Goal: Information Seeking & Learning: Learn about a topic

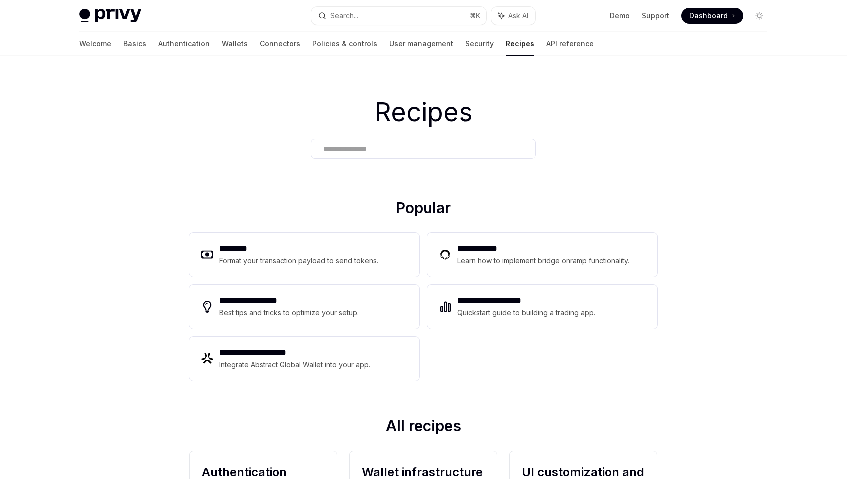
click at [72, 46] on div "Welcome Basics Authentication Wallets Connectors Policies & controls User manag…" at bounding box center [423, 44] width 736 height 24
click at [123, 47] on link "Basics" at bounding box center [134, 44] width 23 height 24
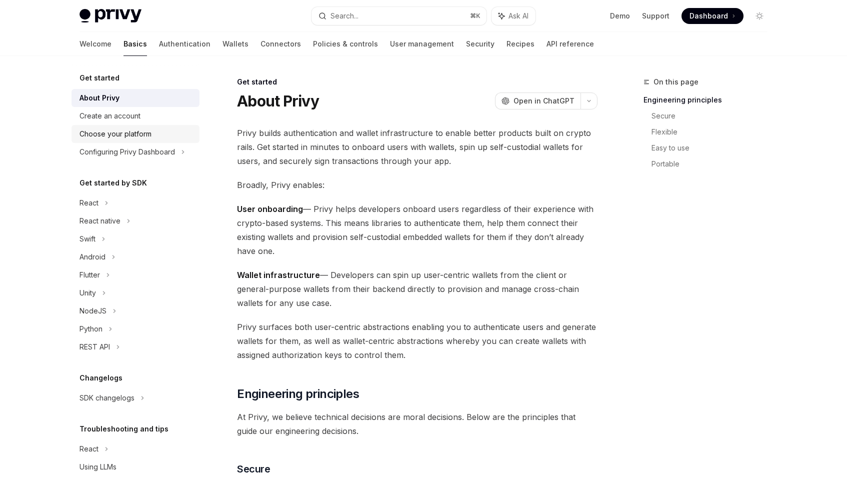
click at [136, 141] on link "Choose your platform" at bounding box center [135, 134] width 128 height 18
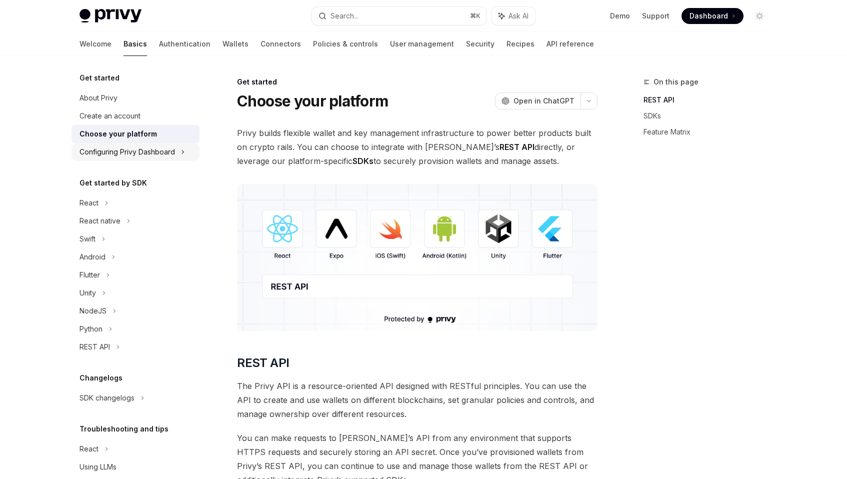
click at [140, 150] on div "Configuring Privy Dashboard" at bounding box center [126, 152] width 95 height 12
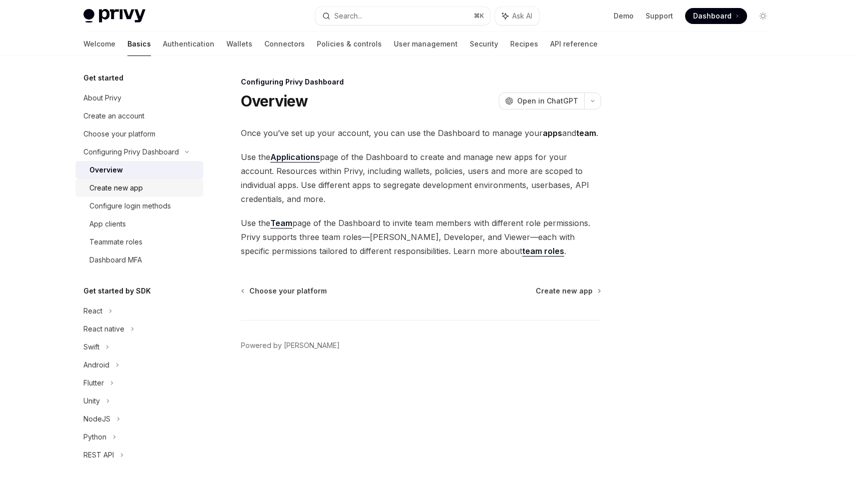
click at [144, 192] on div "Create new app" at bounding box center [143, 188] width 108 height 12
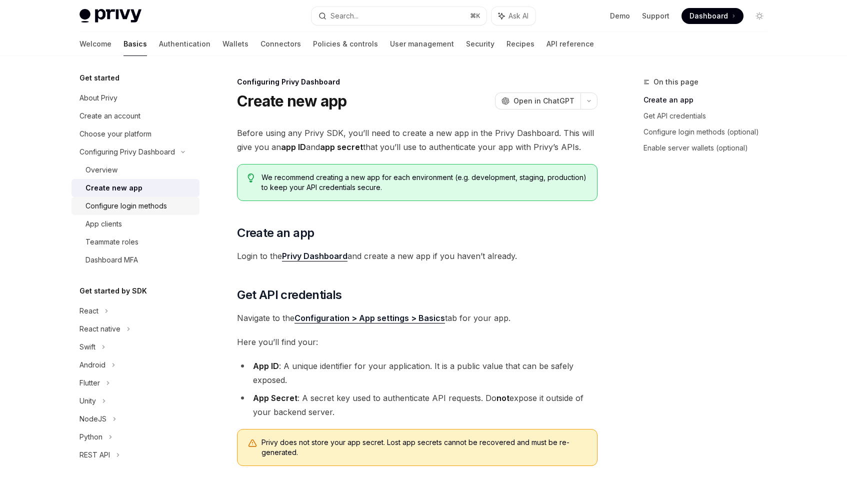
click at [154, 211] on div "Configure login methods" at bounding box center [125, 206] width 81 height 12
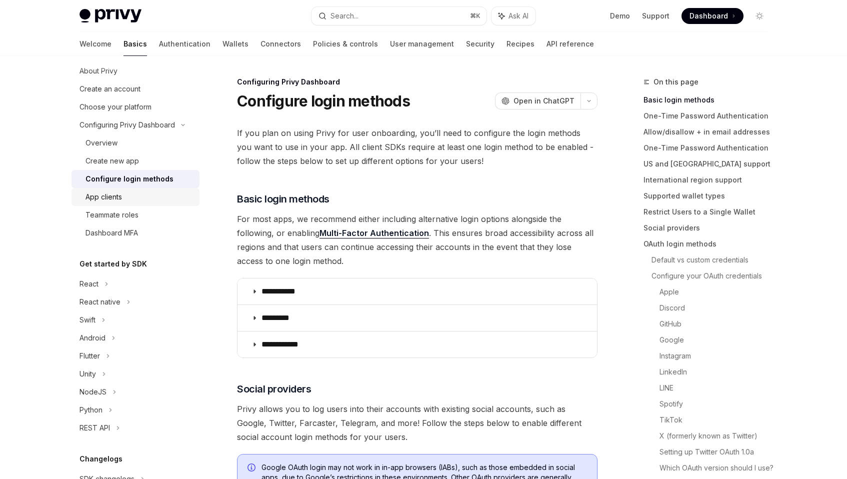
scroll to position [143, 0]
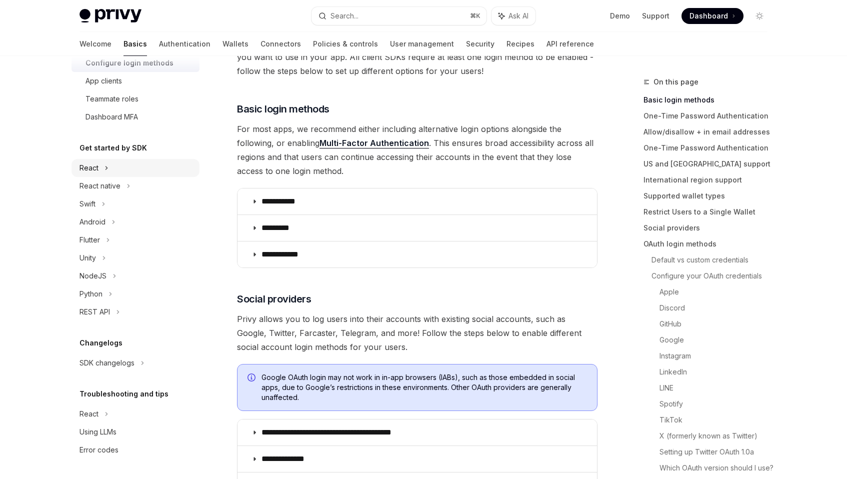
click at [113, 160] on div "React" at bounding box center [135, 168] width 128 height 18
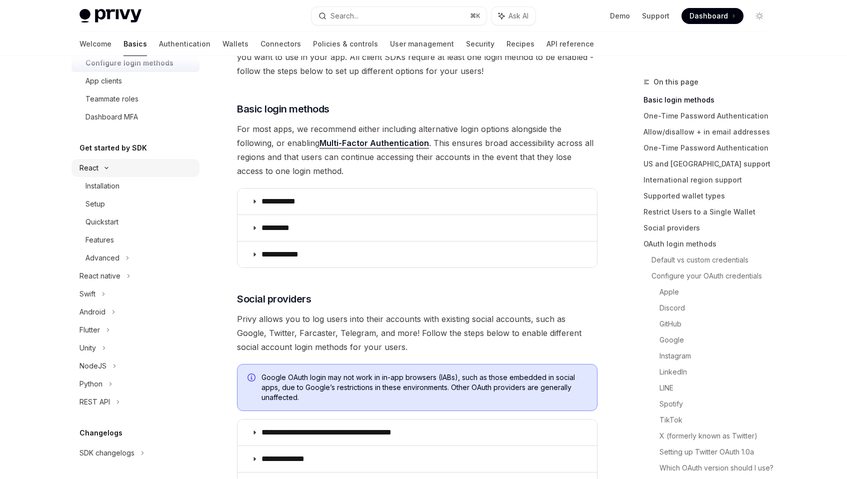
scroll to position [12, 0]
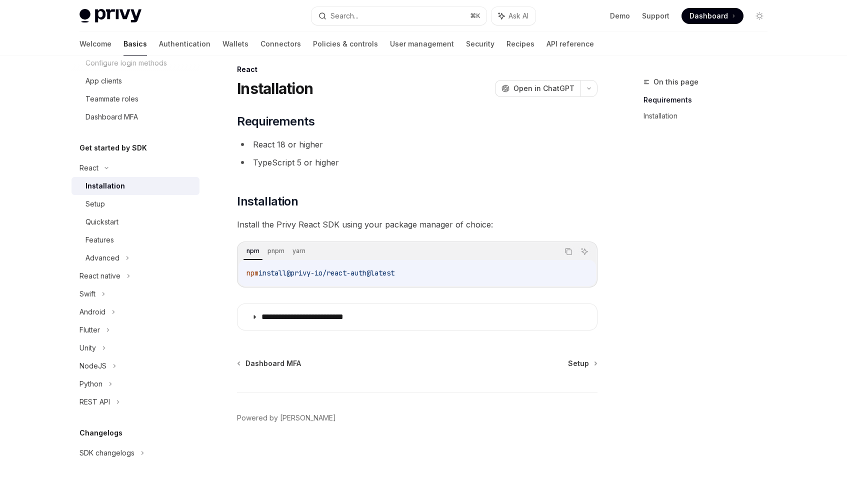
click at [131, 193] on link "Installation" at bounding box center [135, 186] width 128 height 18
click at [132, 198] on div "Setup" at bounding box center [139, 204] width 108 height 12
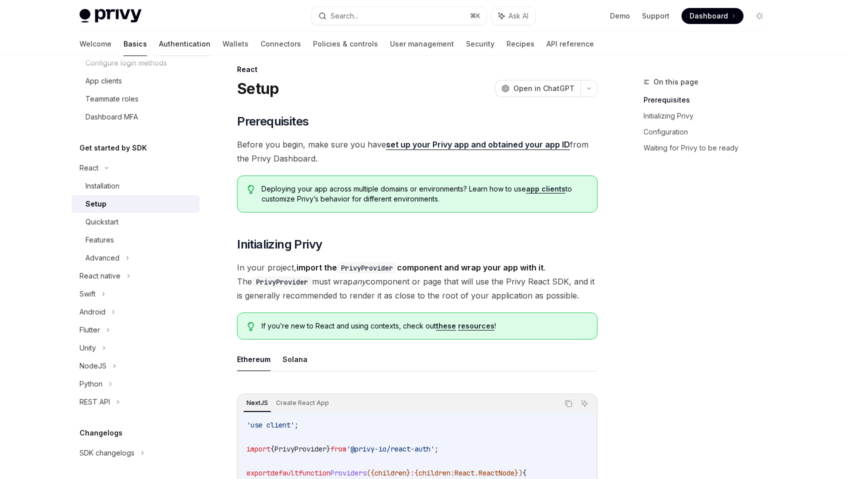
click at [159, 51] on link "Authentication" at bounding box center [184, 44] width 51 height 24
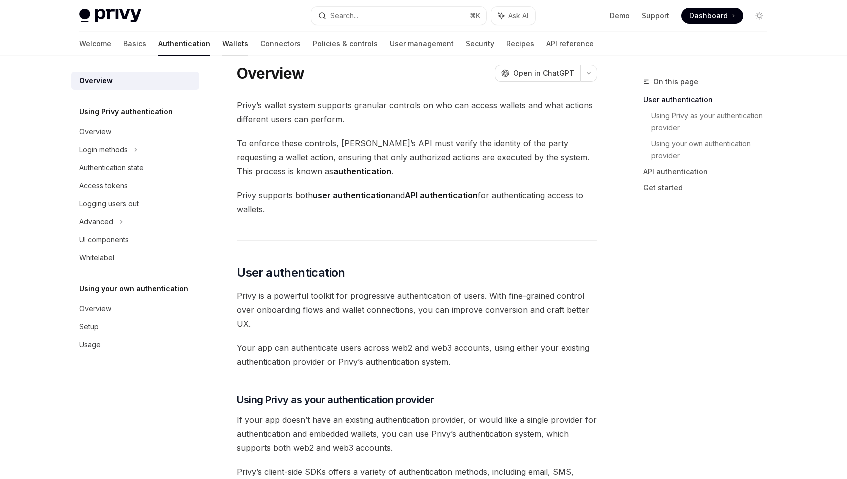
click at [222, 38] on link "Wallets" at bounding box center [235, 44] width 26 height 24
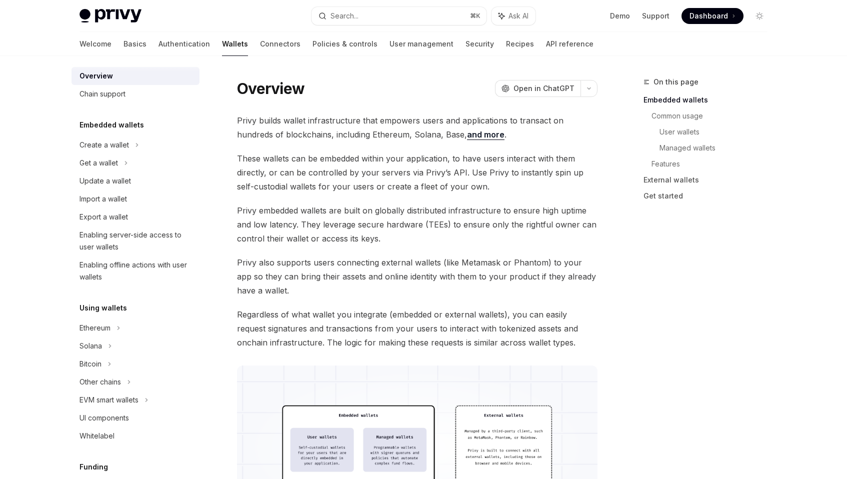
scroll to position [19, 0]
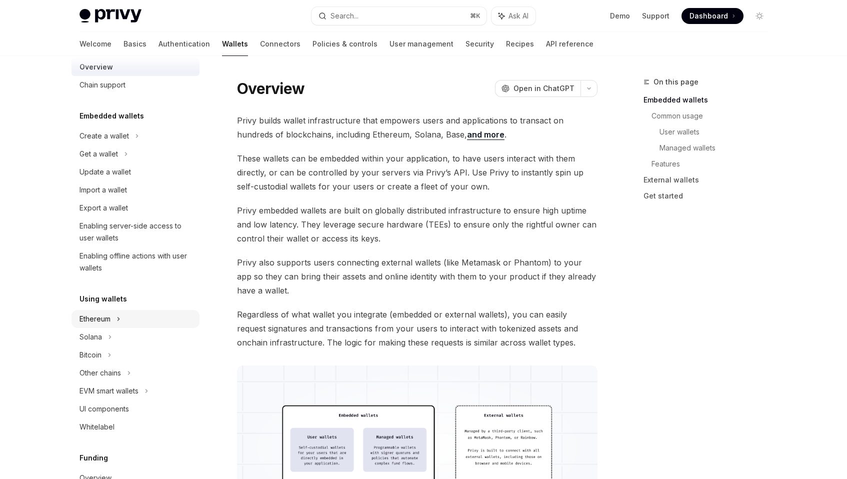
click at [121, 145] on div "Ethereum" at bounding box center [135, 136] width 128 height 18
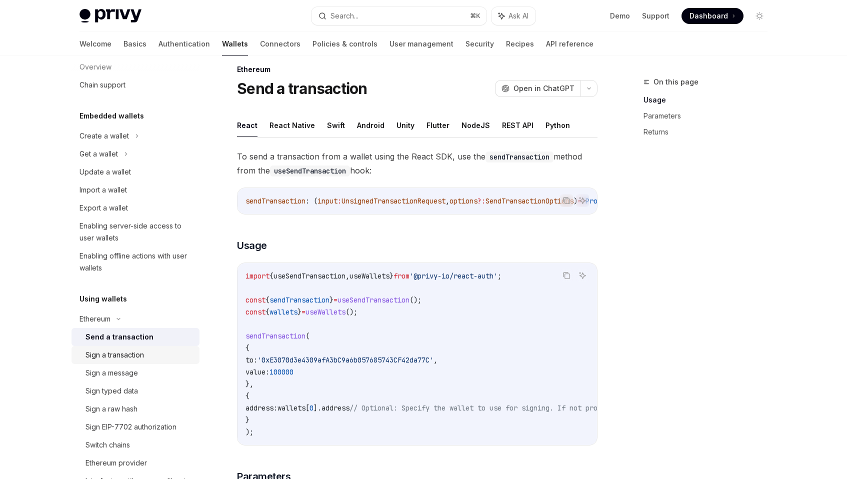
click at [132, 354] on div "Sign a transaction" at bounding box center [114, 355] width 58 height 12
click at [157, 389] on div "Sign typed data" at bounding box center [139, 391] width 108 height 12
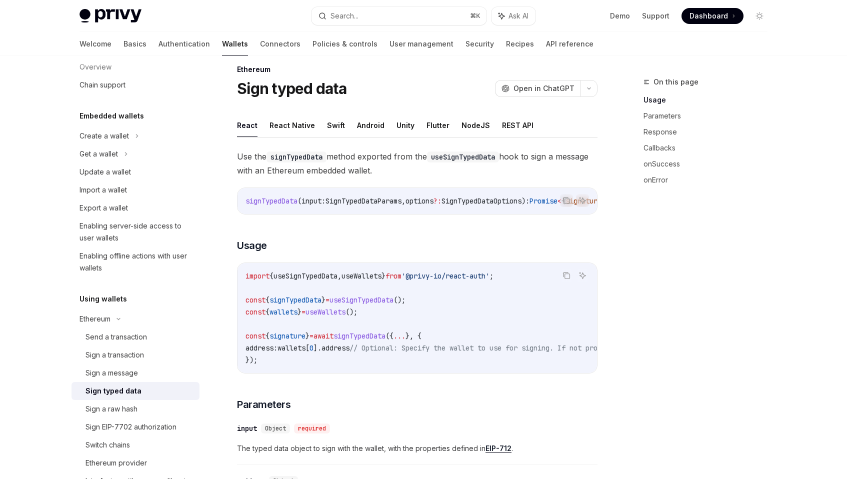
click at [318, 120] on ul "React React Native Swift Android Unity Flutter NodeJS REST API" at bounding box center [417, 125] width 360 height 24
click at [300, 123] on button "React Native" at bounding box center [291, 124] width 45 height 23
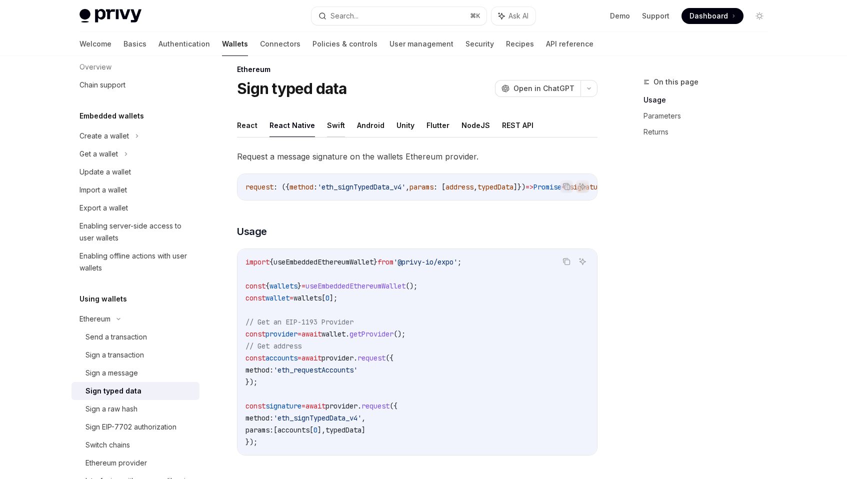
click at [334, 123] on button "Swift" at bounding box center [336, 124] width 18 height 23
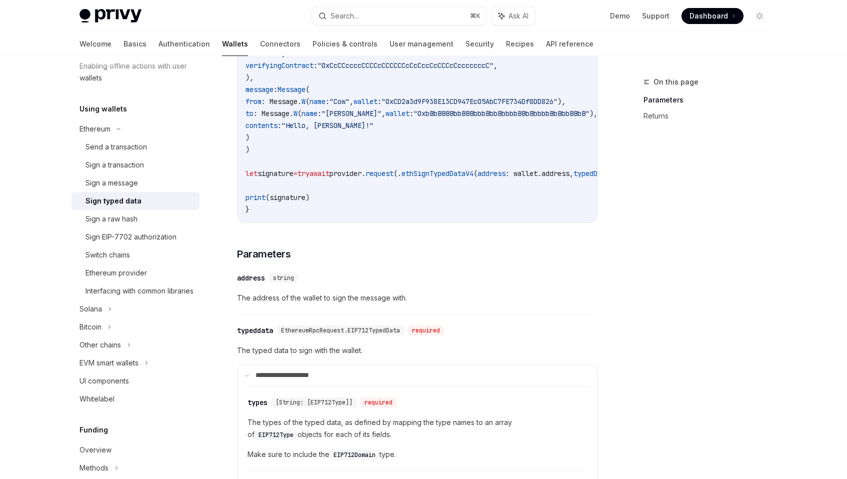
scroll to position [853, 0]
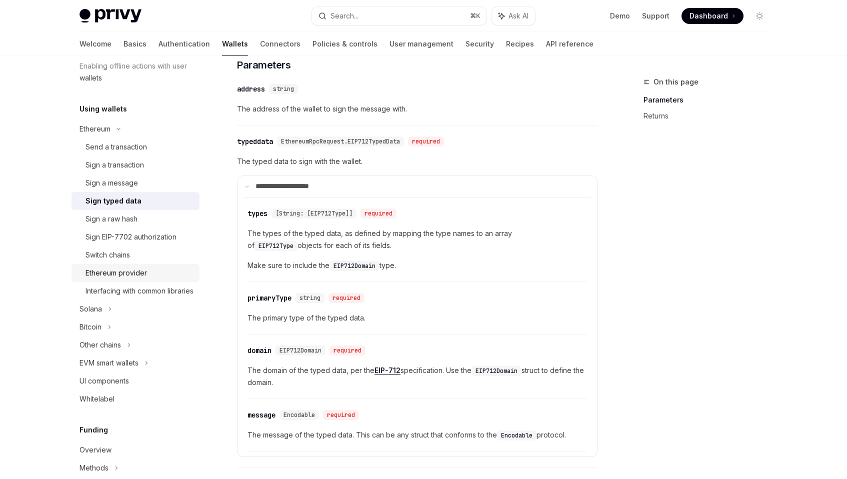
click at [122, 277] on div "Ethereum provider" at bounding box center [115, 273] width 61 height 12
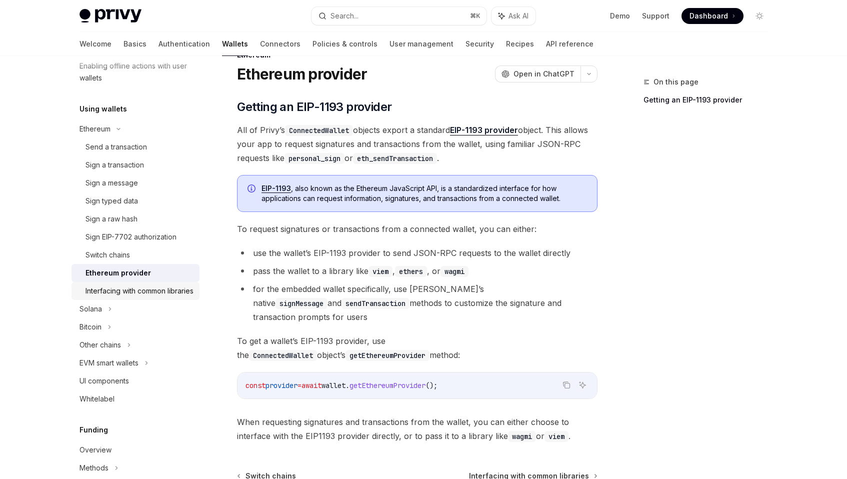
scroll to position [125, 0]
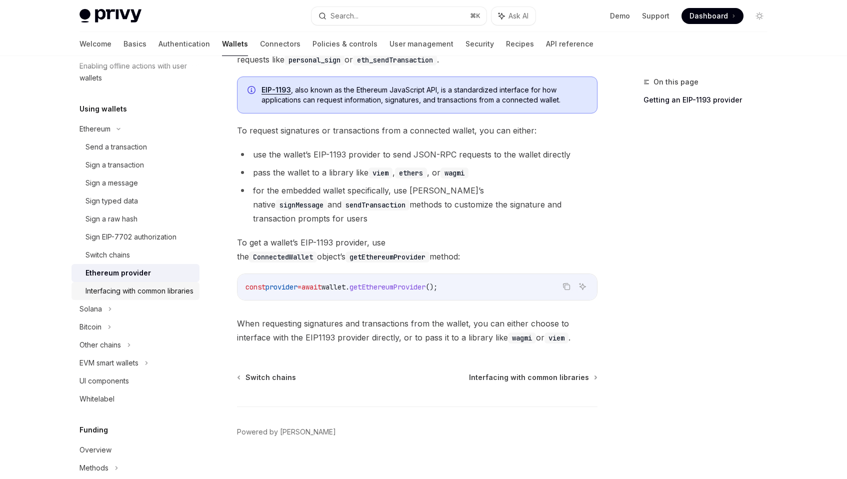
click at [130, 294] on div "Interfacing with common libraries" at bounding box center [139, 291] width 108 height 12
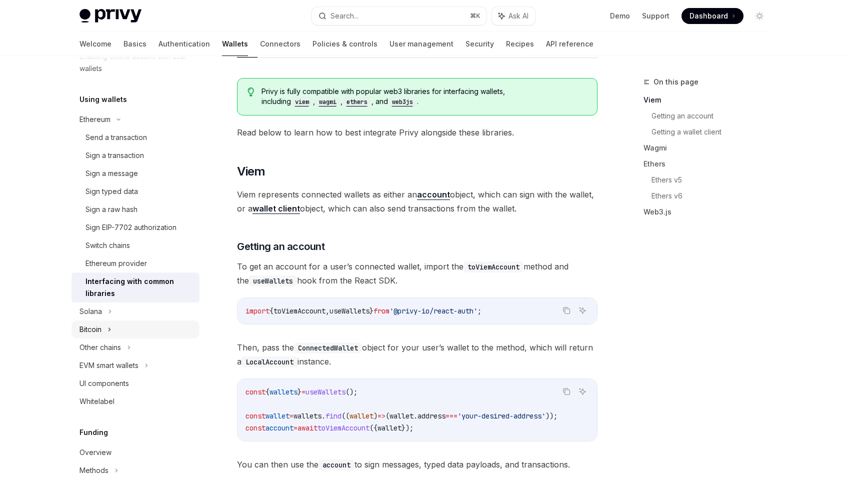
scroll to position [226, 0]
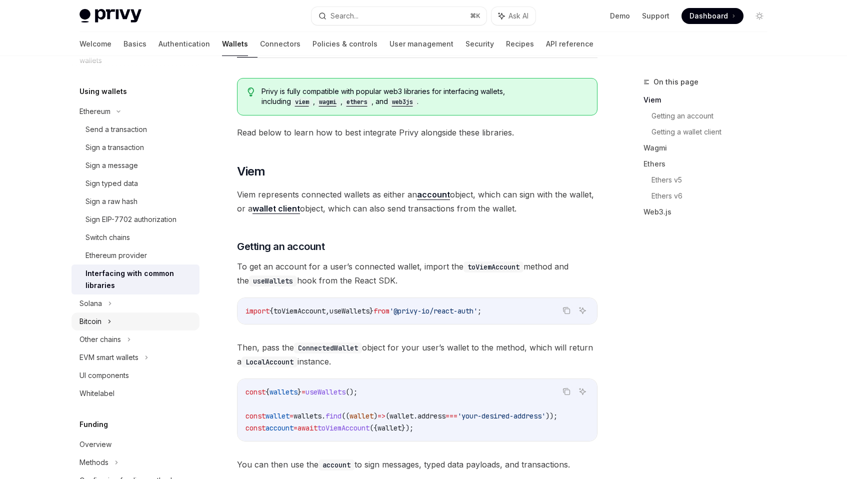
click at [132, 323] on div "Bitcoin" at bounding box center [135, 321] width 128 height 18
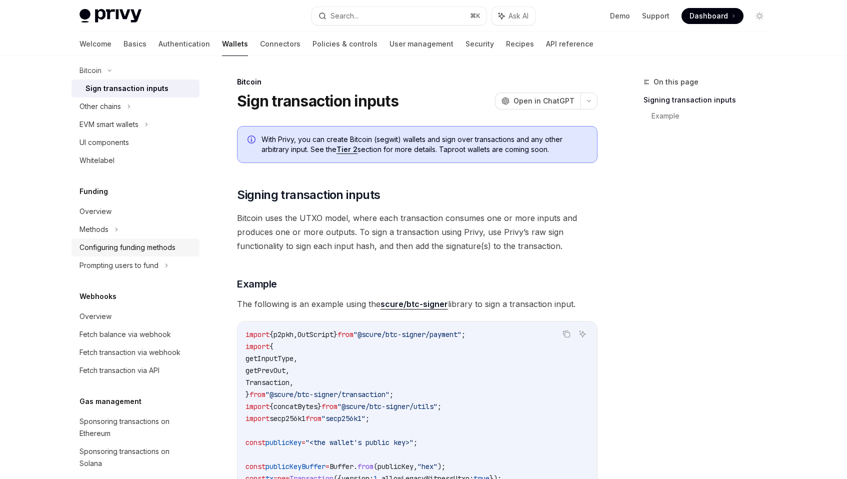
scroll to position [524, 0]
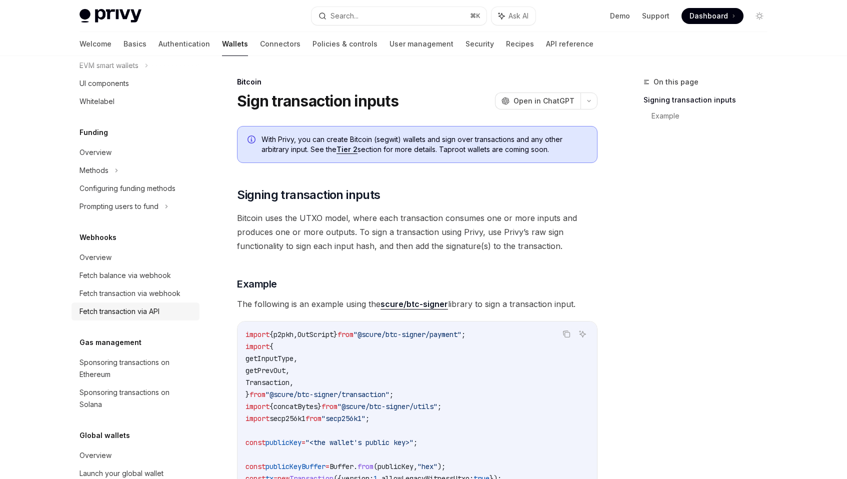
click at [144, 317] on div "Fetch transaction via API" at bounding box center [119, 311] width 80 height 12
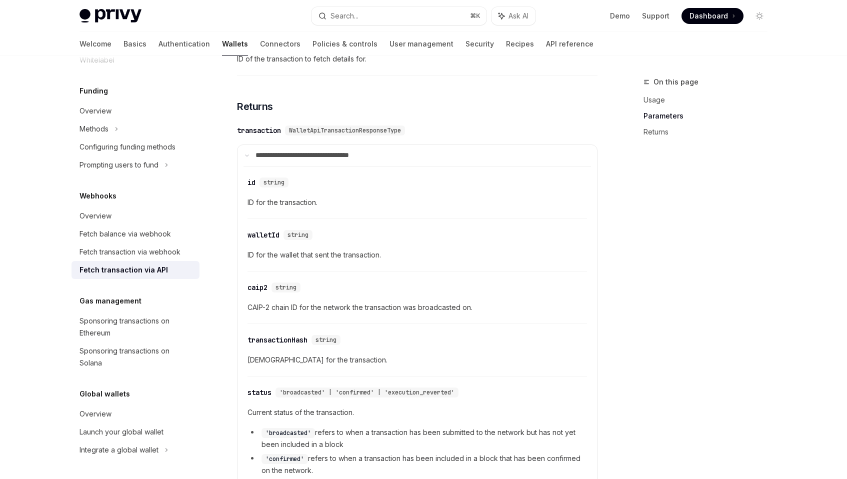
scroll to position [578, 0]
click at [152, 344] on link "Sponsoring transactions on Solana" at bounding box center [135, 357] width 128 height 30
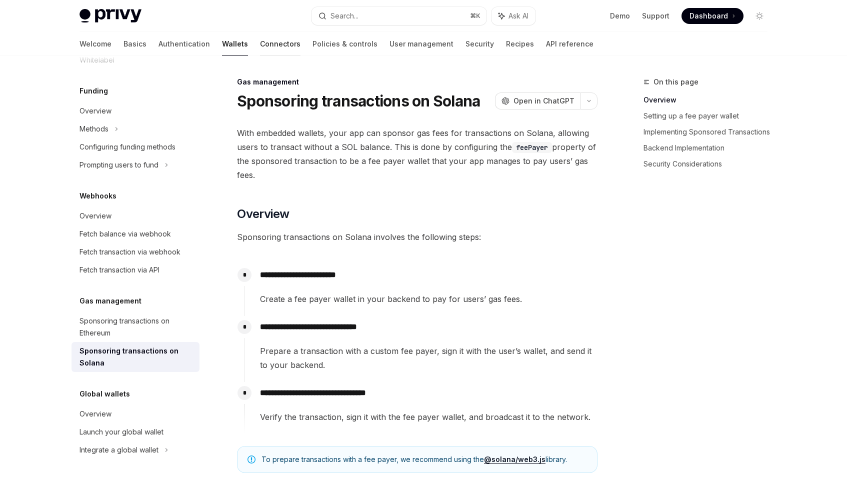
click at [260, 42] on link "Connectors" at bounding box center [280, 44] width 40 height 24
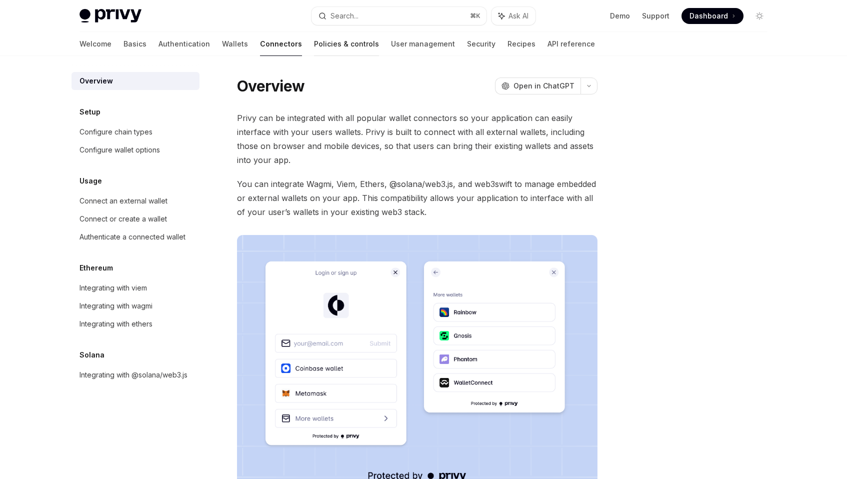
click at [314, 43] on link "Policies & controls" at bounding box center [346, 44] width 65 height 24
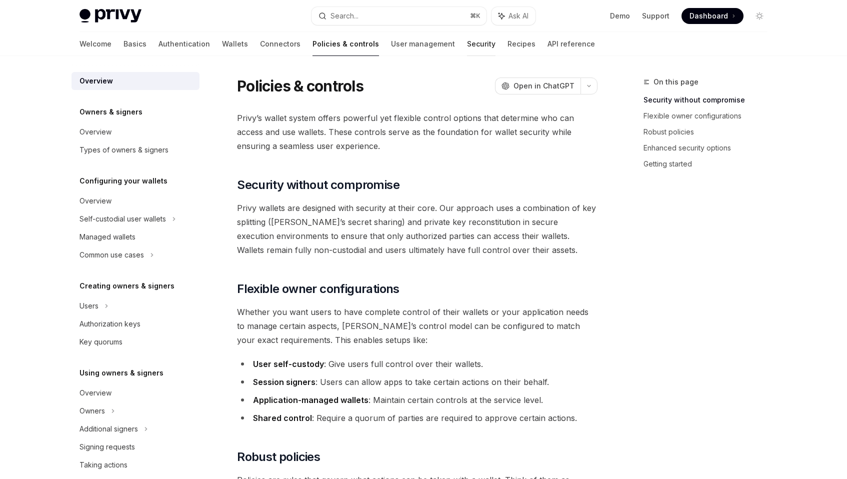
click at [467, 45] on link "Security" at bounding box center [481, 44] width 28 height 24
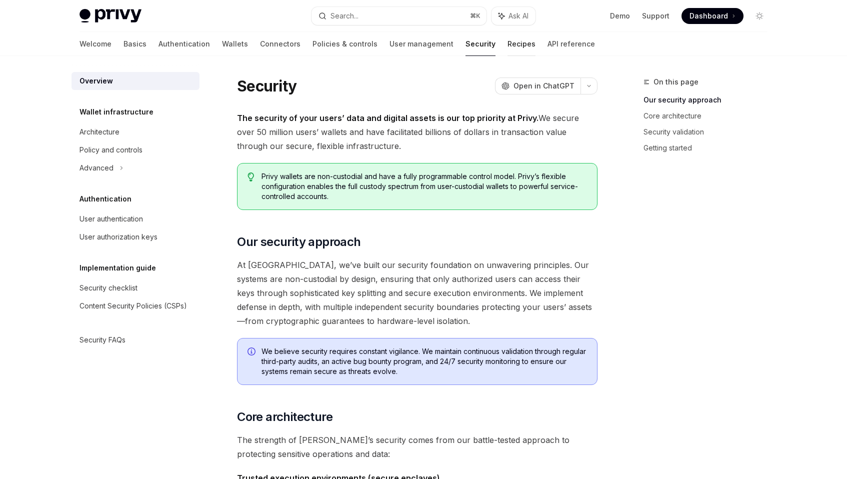
click at [507, 42] on link "Recipes" at bounding box center [521, 44] width 28 height 24
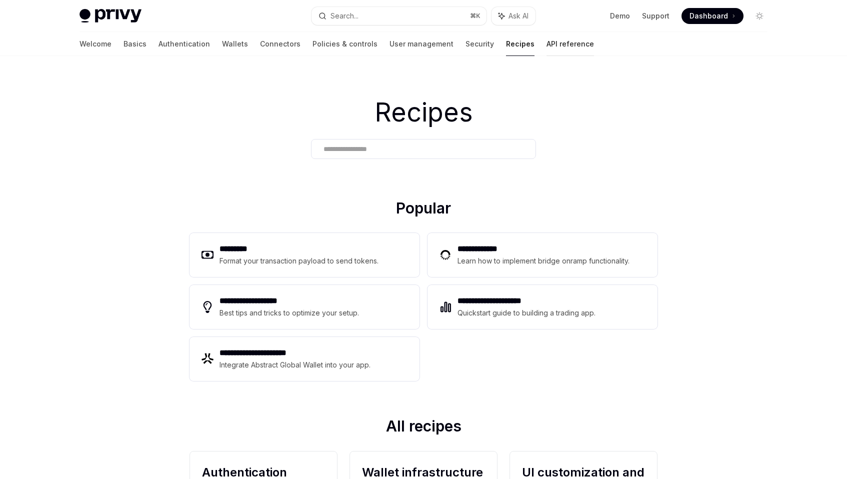
click at [546, 42] on link "API reference" at bounding box center [569, 44] width 47 height 24
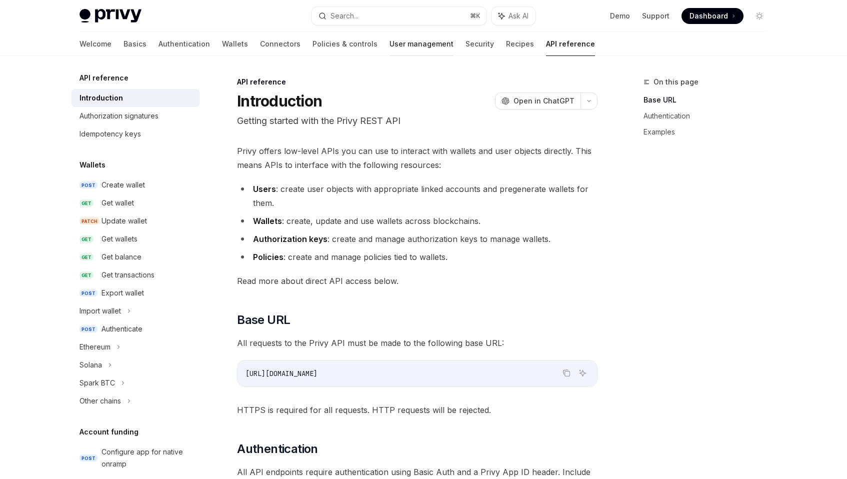
click at [389, 43] on link "User management" at bounding box center [421, 44] width 64 height 24
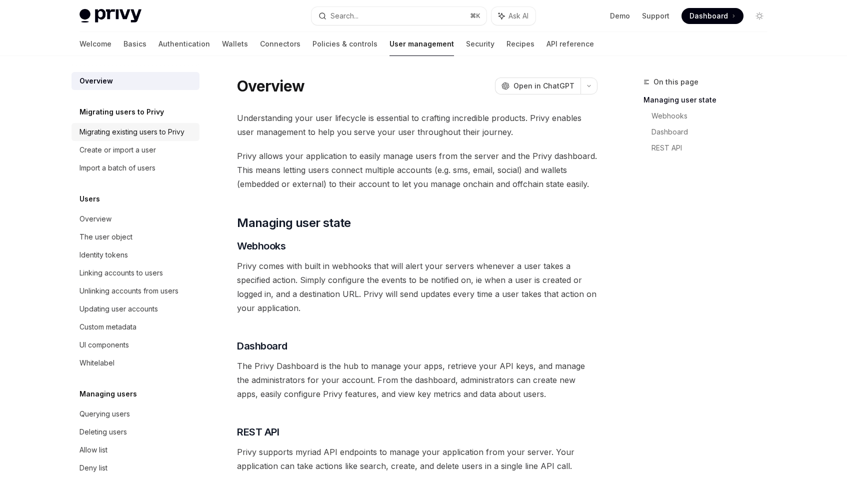
click at [136, 126] on div "Migrating existing users to Privy" at bounding box center [131, 132] width 105 height 12
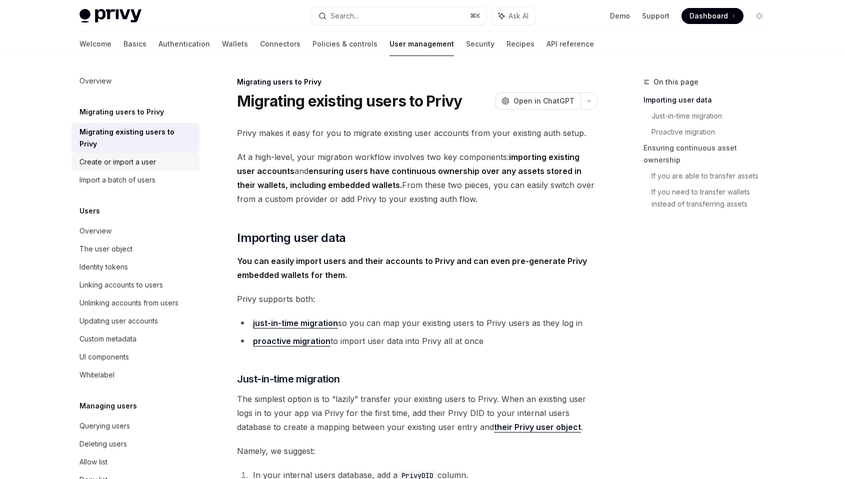
click at [139, 166] on div "Create or import a user" at bounding box center [117, 162] width 76 height 12
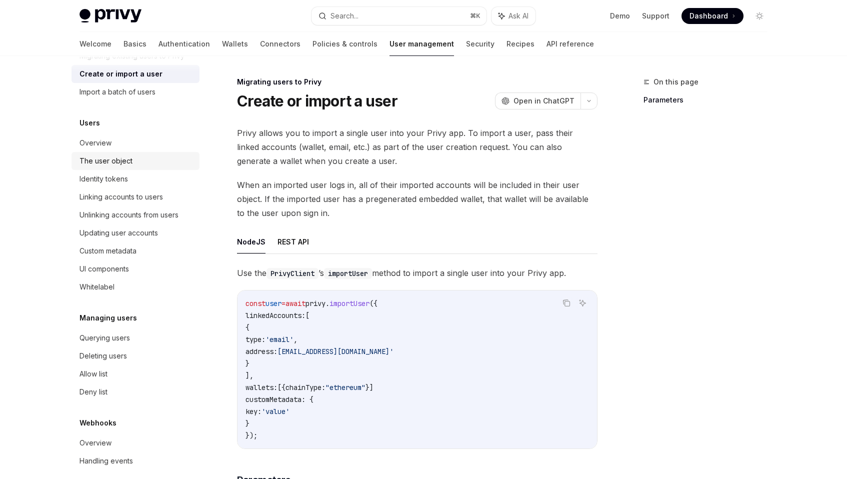
scroll to position [87, 0]
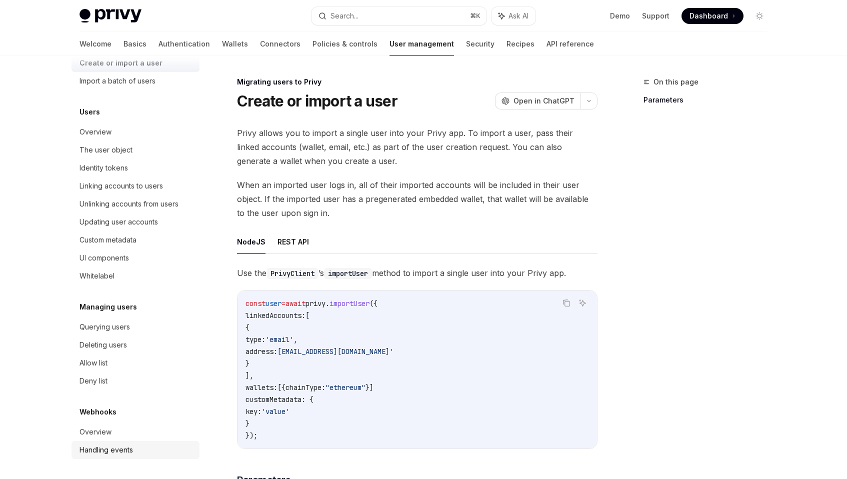
click at [89, 450] on div "Handling events" at bounding box center [105, 450] width 53 height 12
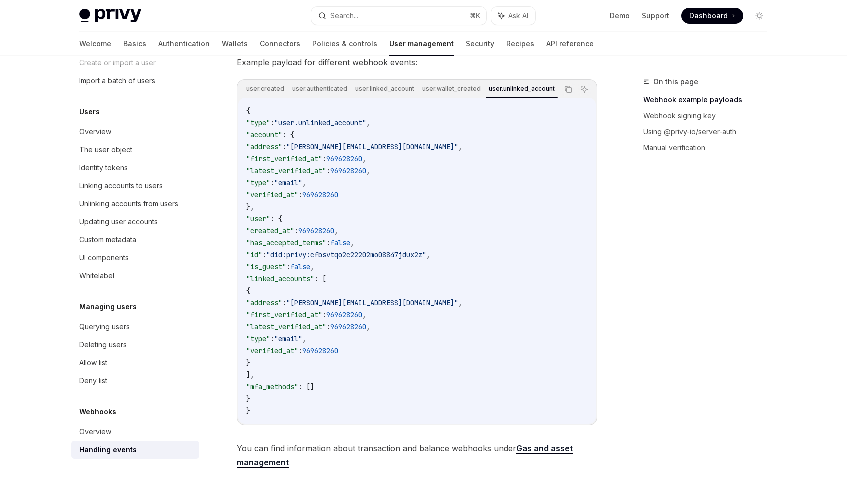
scroll to position [208, 0]
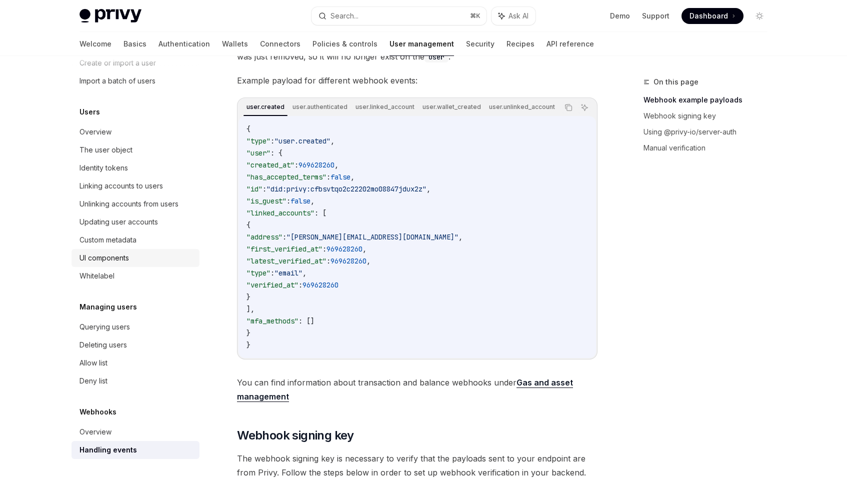
click at [120, 262] on div "UI components" at bounding box center [103, 258] width 49 height 12
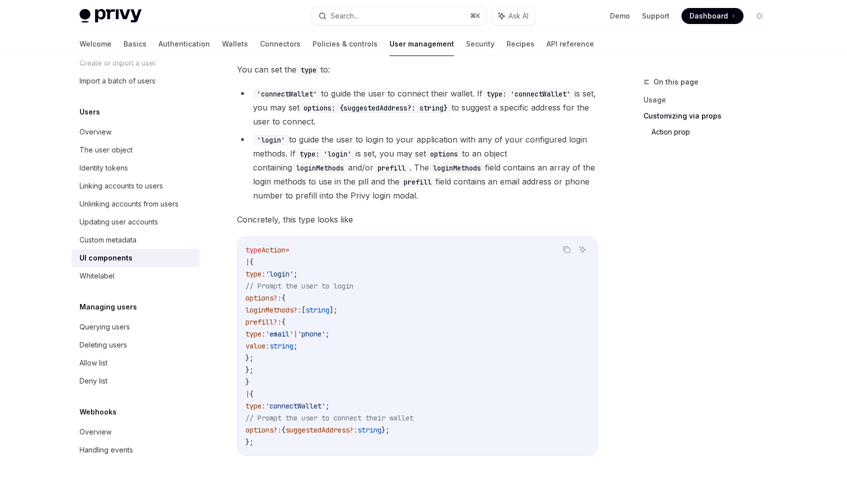
scroll to position [1739, 0]
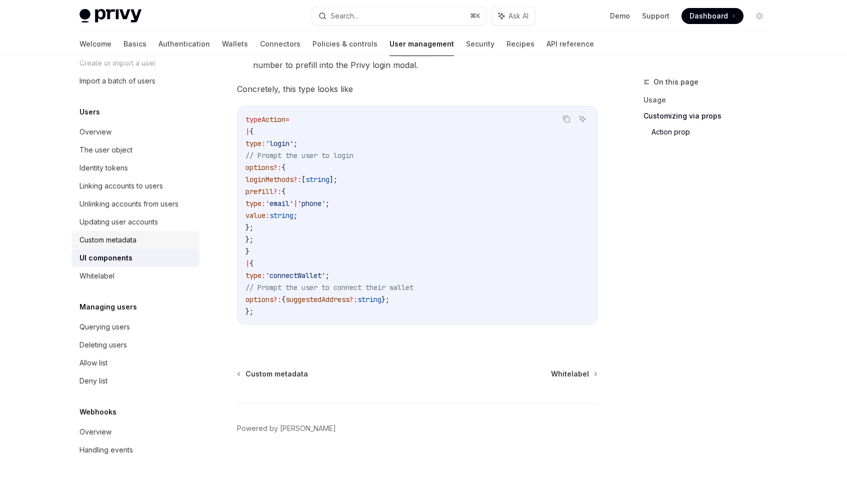
click at [127, 247] on link "Custom metadata" at bounding box center [135, 240] width 128 height 18
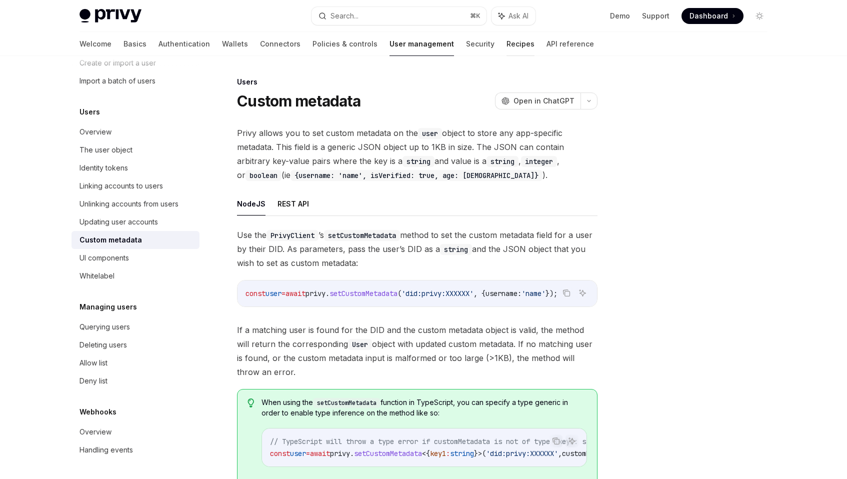
click at [506, 37] on link "Recipes" at bounding box center [520, 44] width 28 height 24
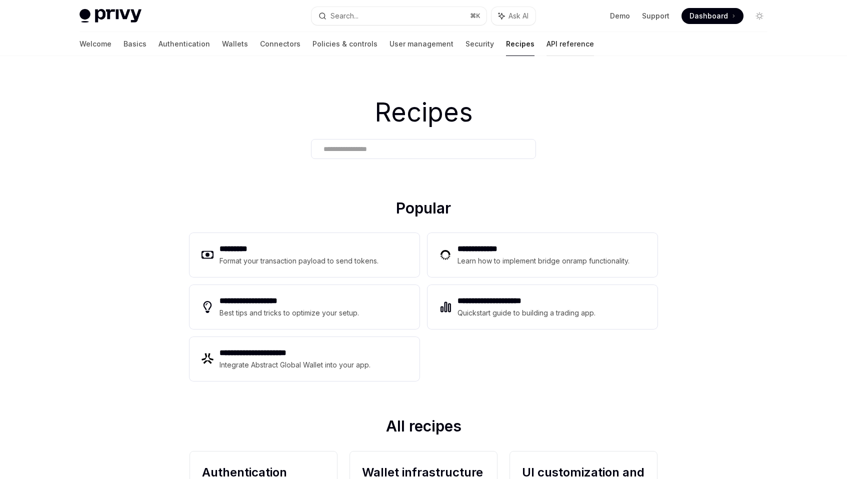
click at [546, 42] on link "API reference" at bounding box center [569, 44] width 47 height 24
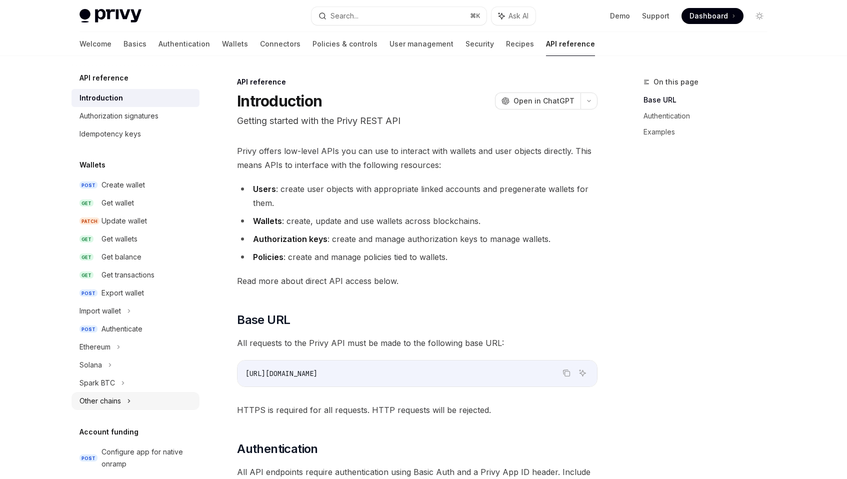
click at [135, 399] on div "Other chains" at bounding box center [135, 401] width 128 height 18
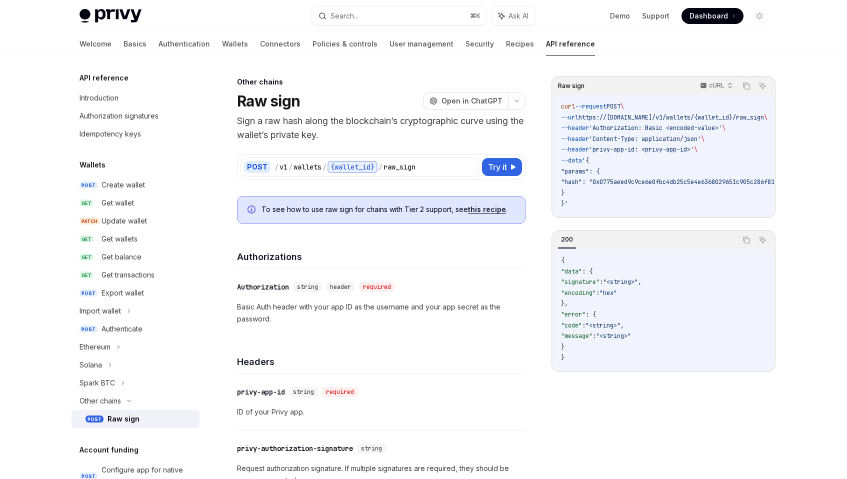
click at [132, 420] on div "Raw sign" at bounding box center [123, 419] width 32 height 12
click at [135, 396] on div "Other chains" at bounding box center [135, 401] width 128 height 18
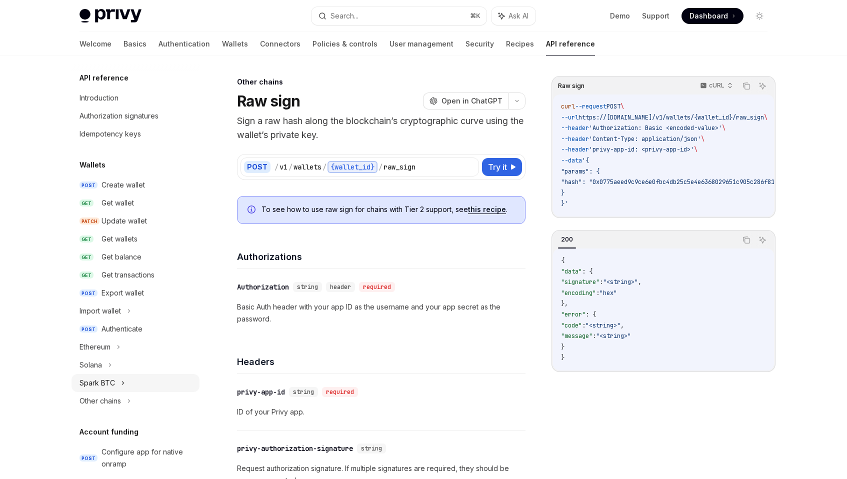
click at [135, 382] on div "Spark BTC" at bounding box center [135, 383] width 128 height 18
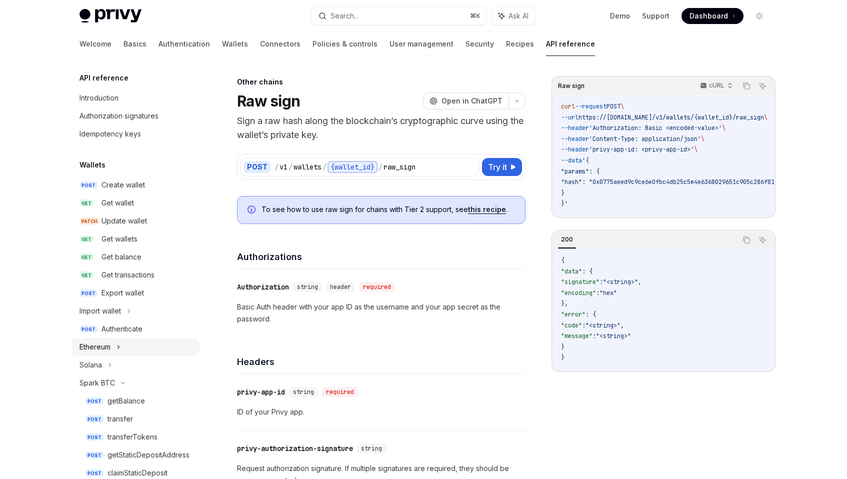
click at [142, 353] on div "Ethereum" at bounding box center [135, 347] width 128 height 18
type textarea "*"
